Goal: Transaction & Acquisition: Book appointment/travel/reservation

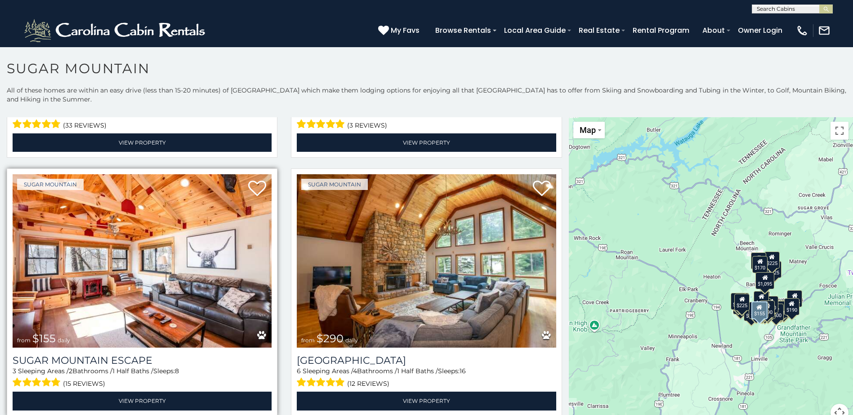
scroll to position [1259, 0]
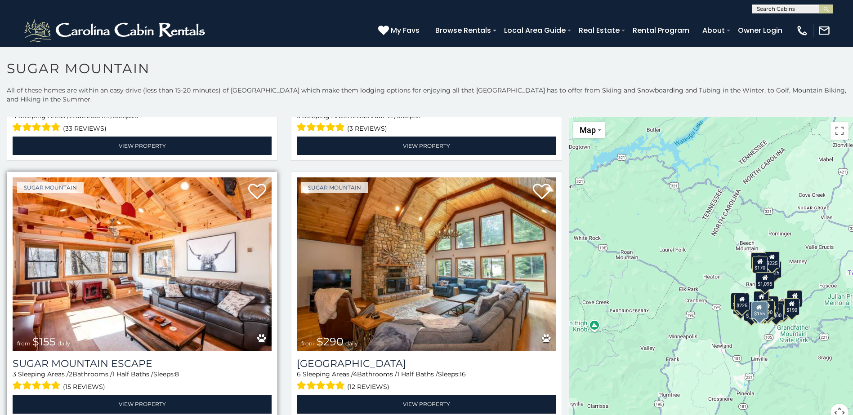
click at [154, 264] on img at bounding box center [142, 265] width 259 height 174
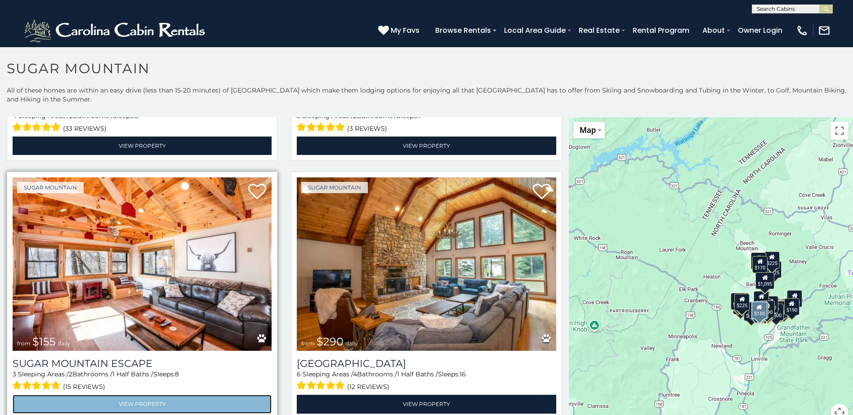
click at [183, 395] on link "View Property" at bounding box center [142, 404] width 259 height 18
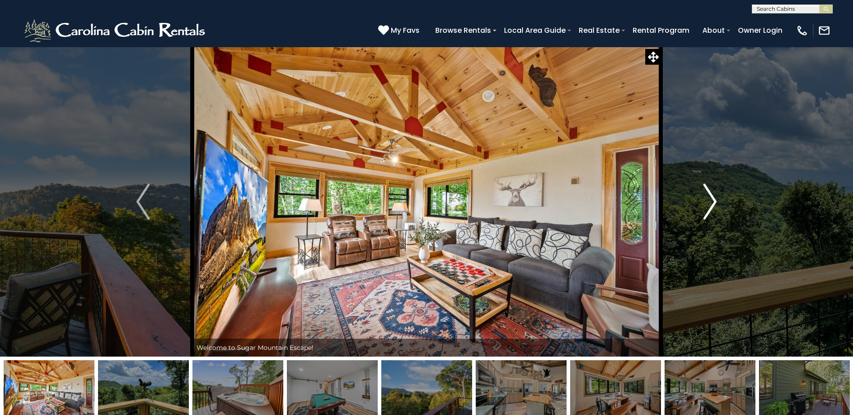
click at [707, 209] on img "Next" at bounding box center [709, 202] width 13 height 36
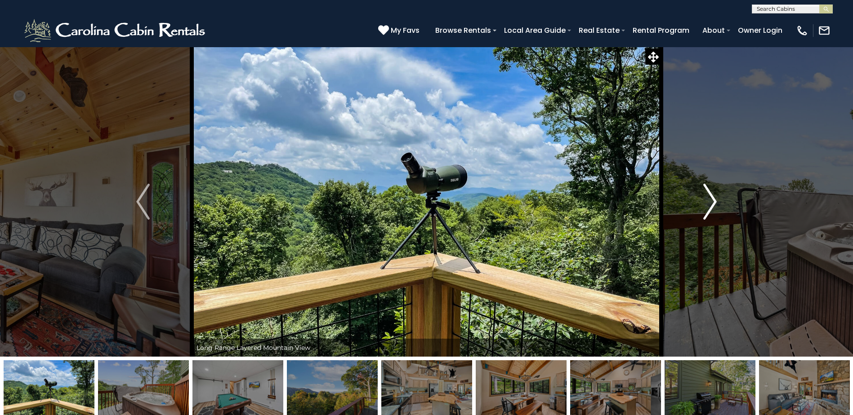
click at [707, 209] on img "Next" at bounding box center [709, 202] width 13 height 36
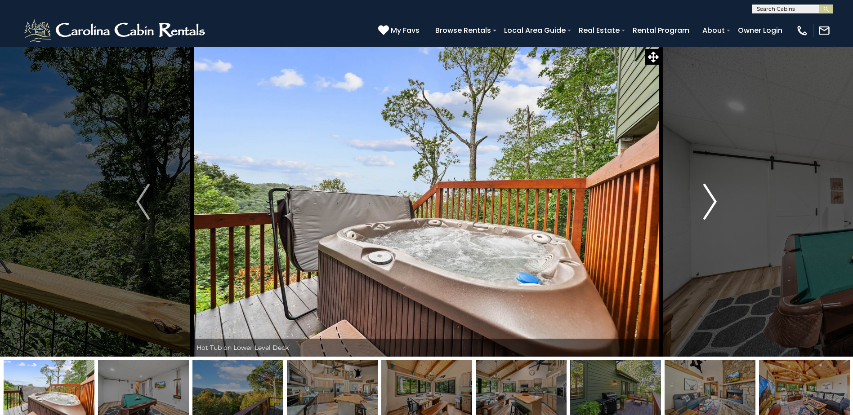
click at [707, 209] on img "Next" at bounding box center [709, 202] width 13 height 36
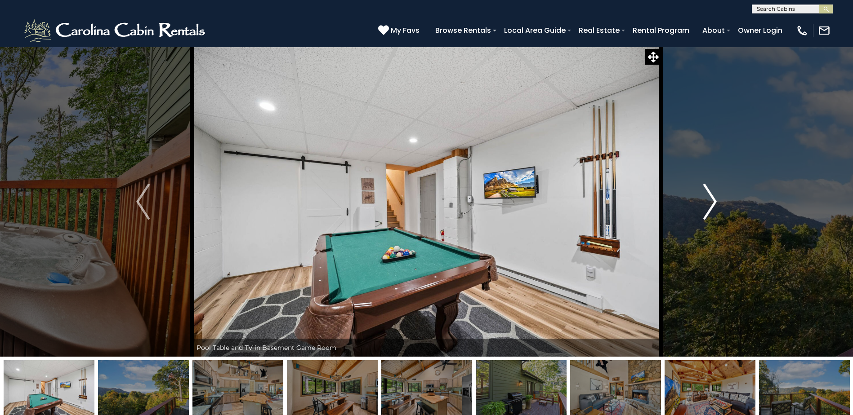
click at [707, 209] on img "Next" at bounding box center [709, 202] width 13 height 36
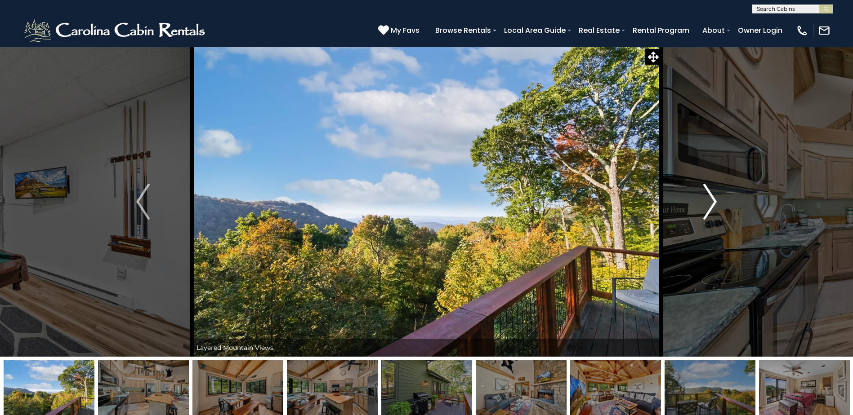
click at [707, 209] on img "Next" at bounding box center [709, 202] width 13 height 36
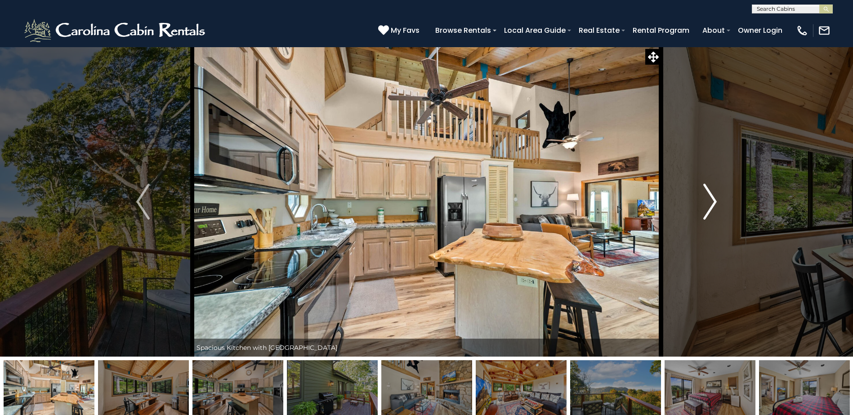
click at [707, 209] on img "Next" at bounding box center [709, 202] width 13 height 36
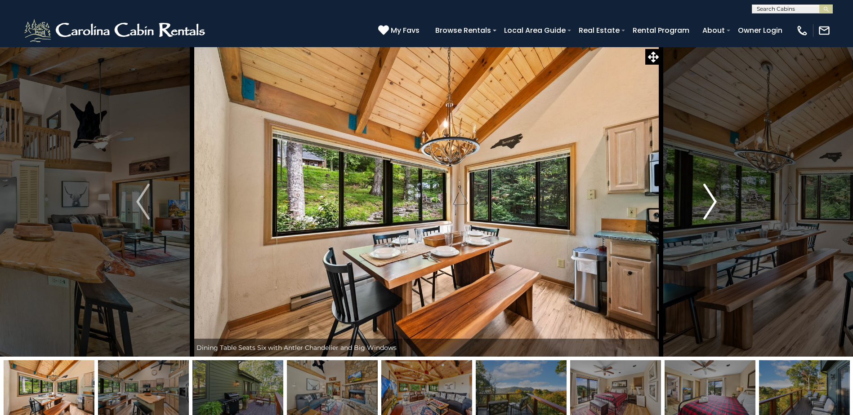
click at [707, 209] on img "Next" at bounding box center [709, 202] width 13 height 36
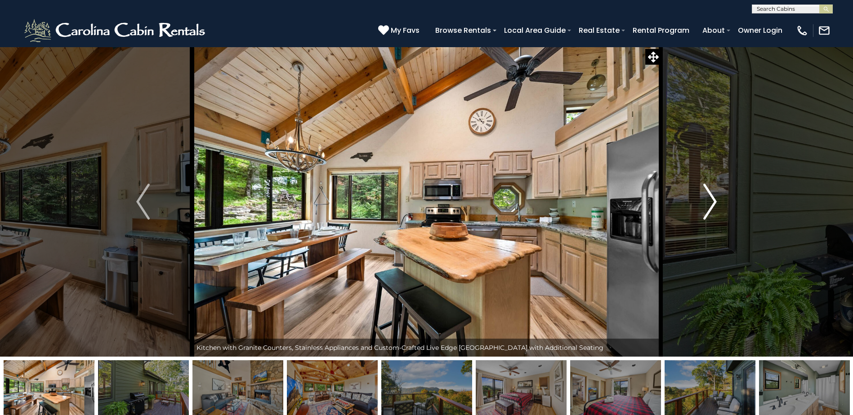
click at [707, 209] on img "Next" at bounding box center [709, 202] width 13 height 36
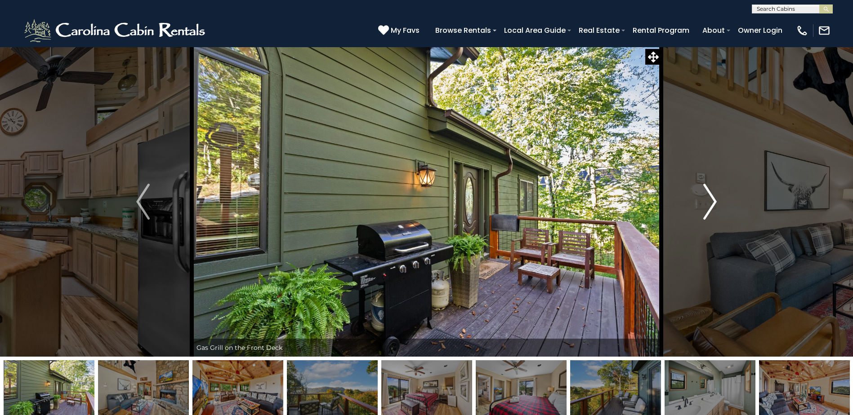
click at [707, 209] on img "Next" at bounding box center [709, 202] width 13 height 36
